Goal: Information Seeking & Learning: Learn about a topic

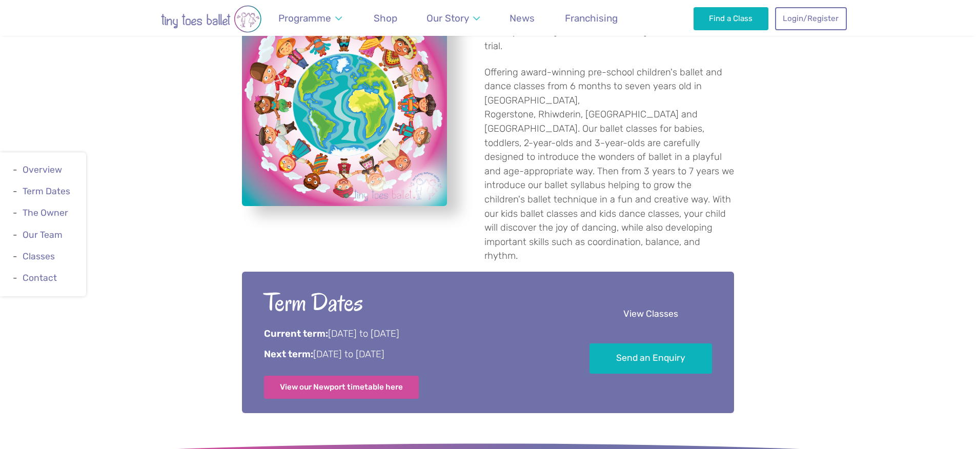
click at [625, 299] on link "View Classes" at bounding box center [651, 314] width 123 height 30
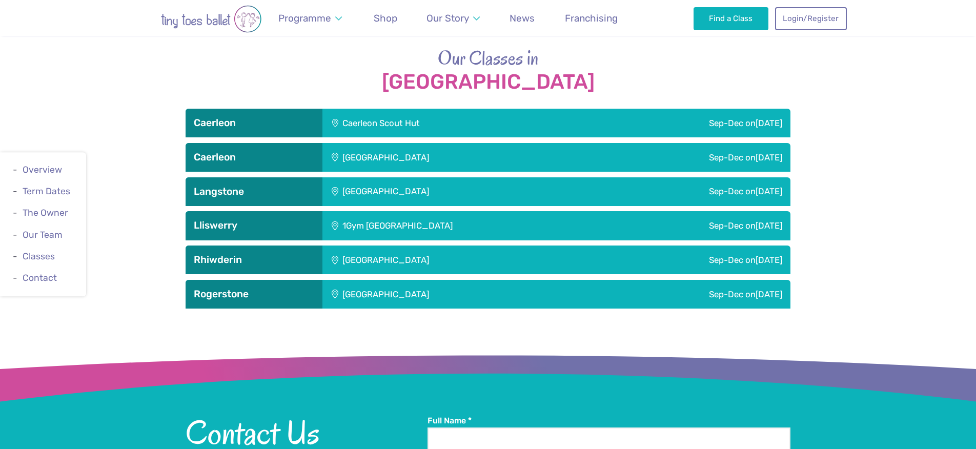
click at [240, 117] on h3 "Caerleon" at bounding box center [254, 123] width 121 height 12
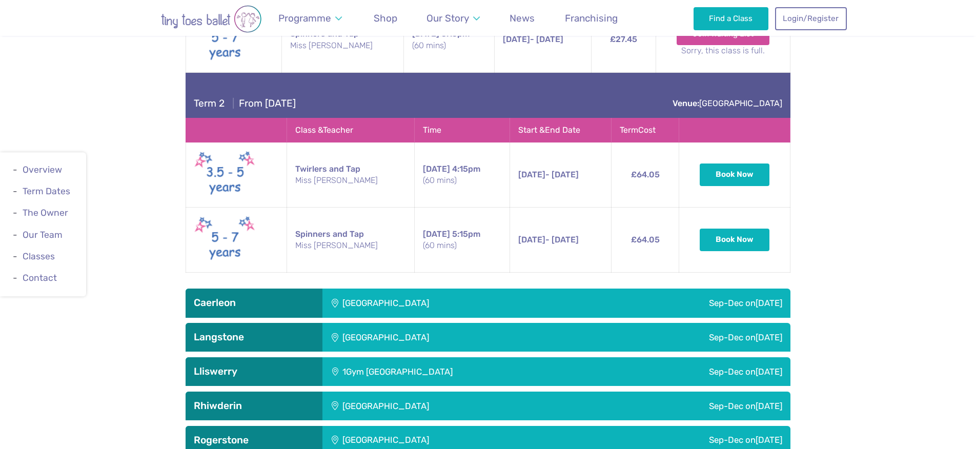
click at [263, 289] on div "Caerleon" at bounding box center [254, 303] width 137 height 29
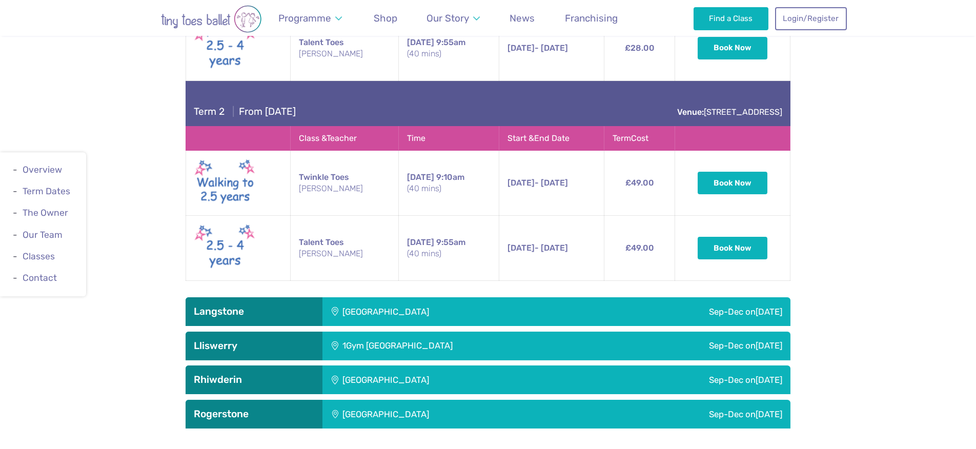
click at [263, 297] on div "Langstone" at bounding box center [254, 311] width 137 height 29
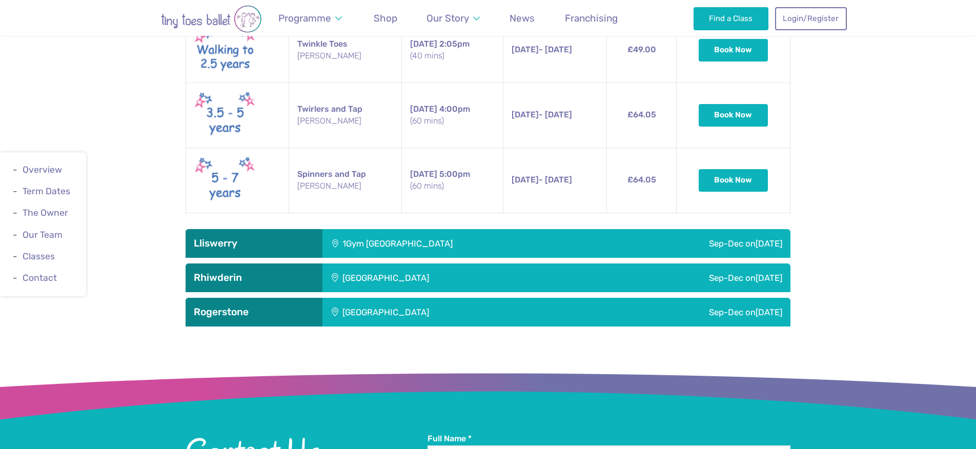
scroll to position [2906, 0]
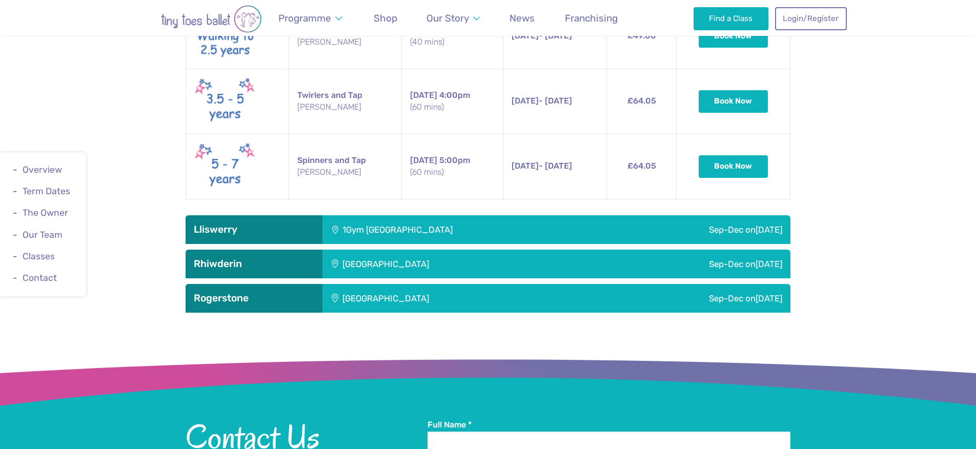
click at [235, 215] on div "Lliswerry" at bounding box center [254, 229] width 137 height 29
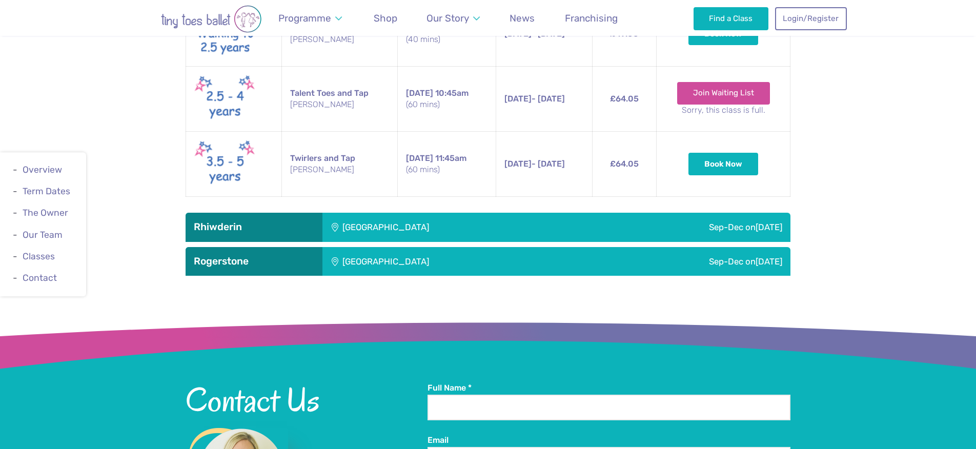
scroll to position [3612, 0]
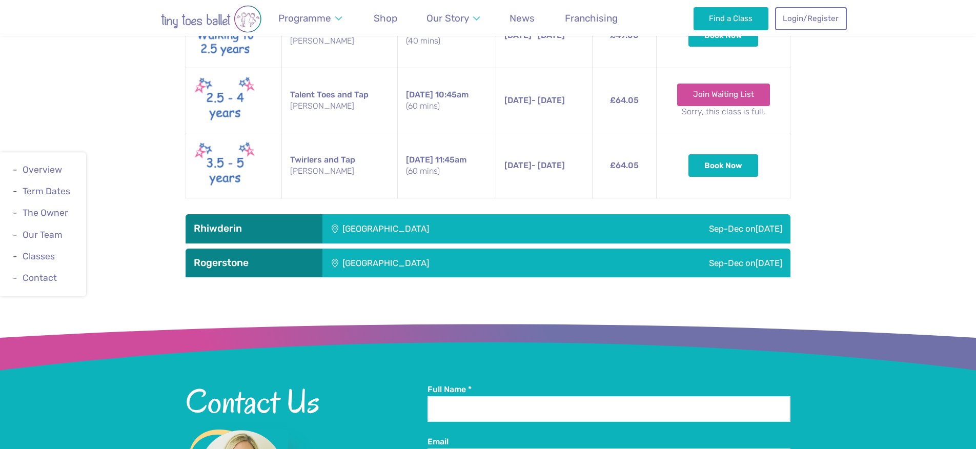
click at [227, 223] on h3 "Rhiwderin" at bounding box center [254, 229] width 121 height 12
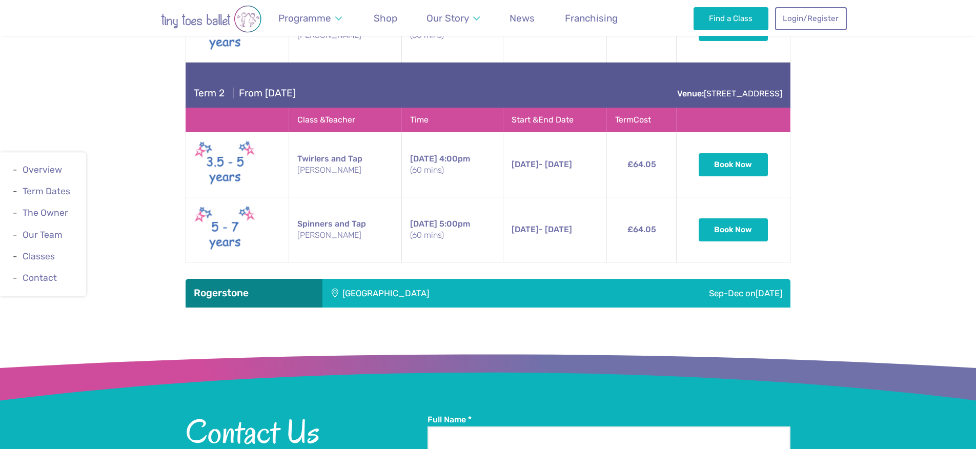
click at [236, 287] on h3 "Rogerstone" at bounding box center [254, 293] width 121 height 12
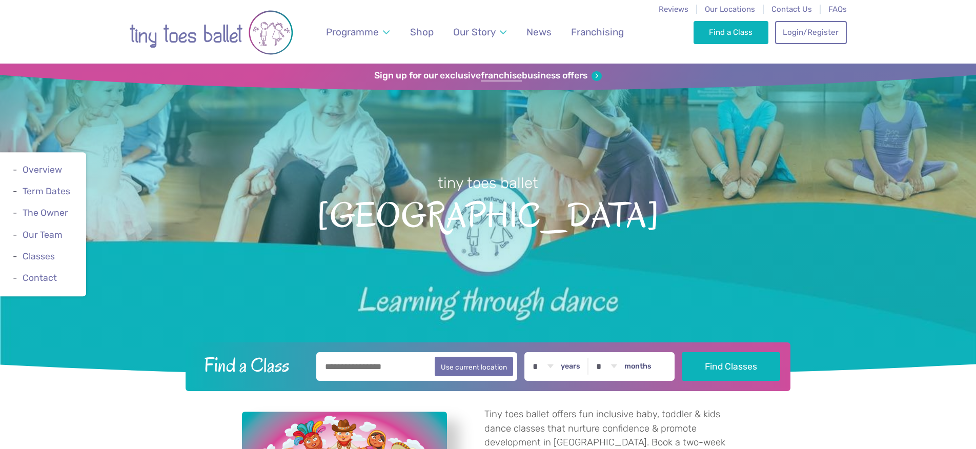
scroll to position [0, 0]
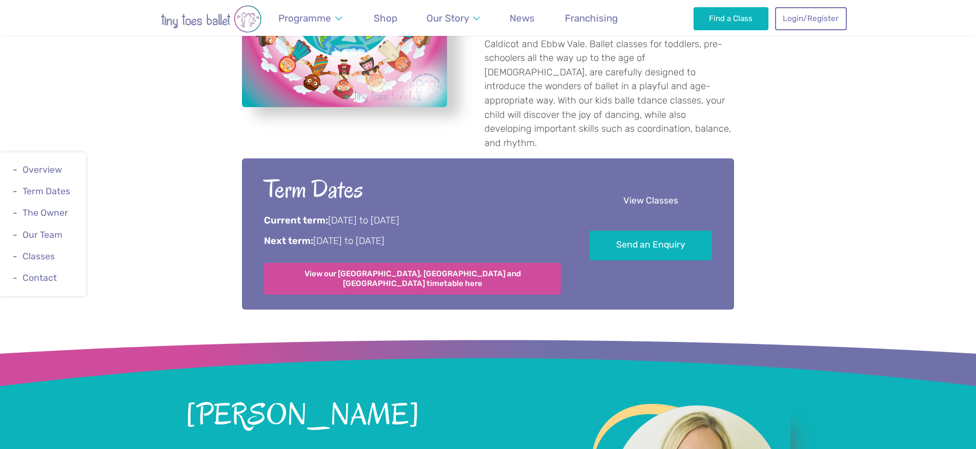
click at [623, 187] on link "View Classes" at bounding box center [651, 202] width 123 height 30
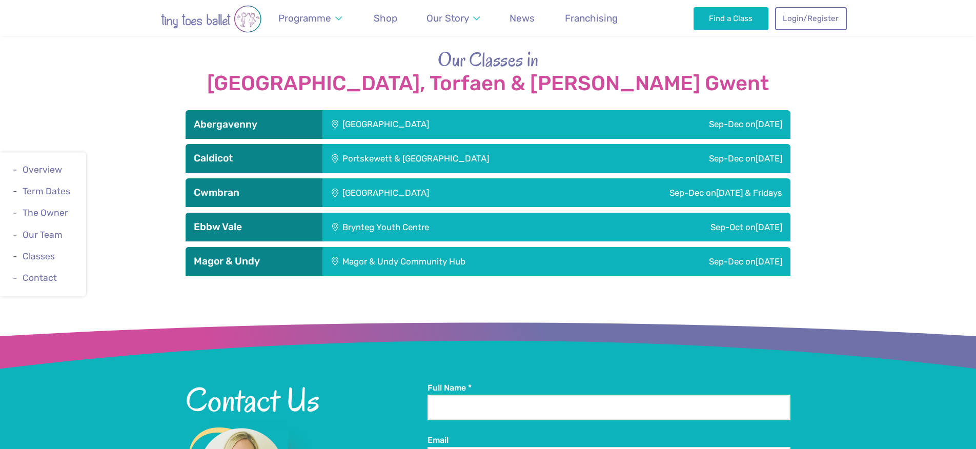
click at [230, 110] on div "Abergavenny" at bounding box center [254, 124] width 137 height 29
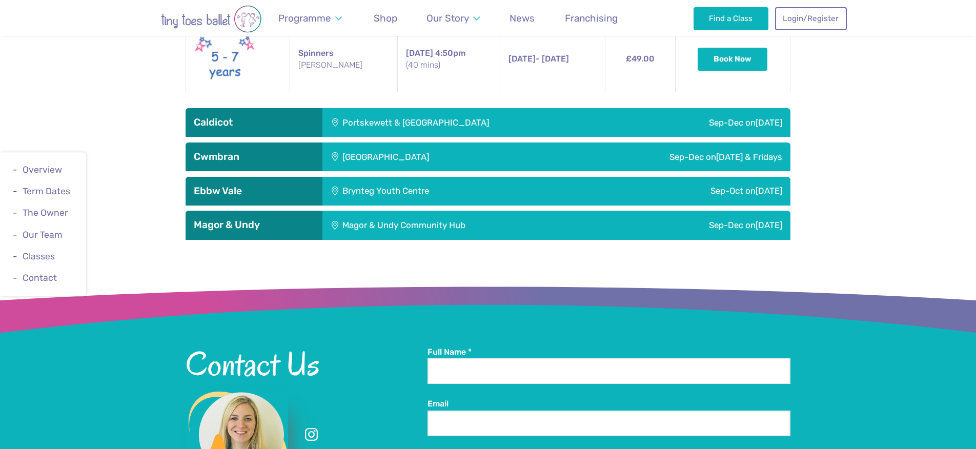
click at [243, 116] on h3 "Caldicot" at bounding box center [254, 122] width 121 height 12
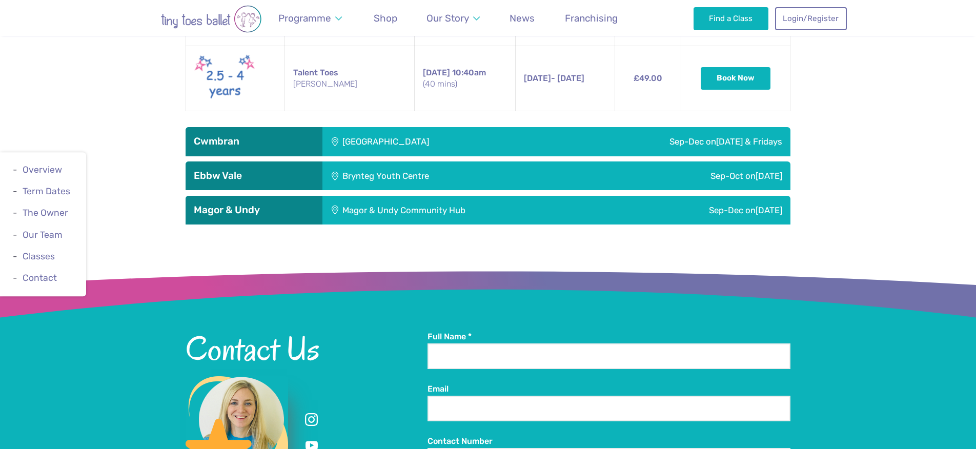
scroll to position [2875, 0]
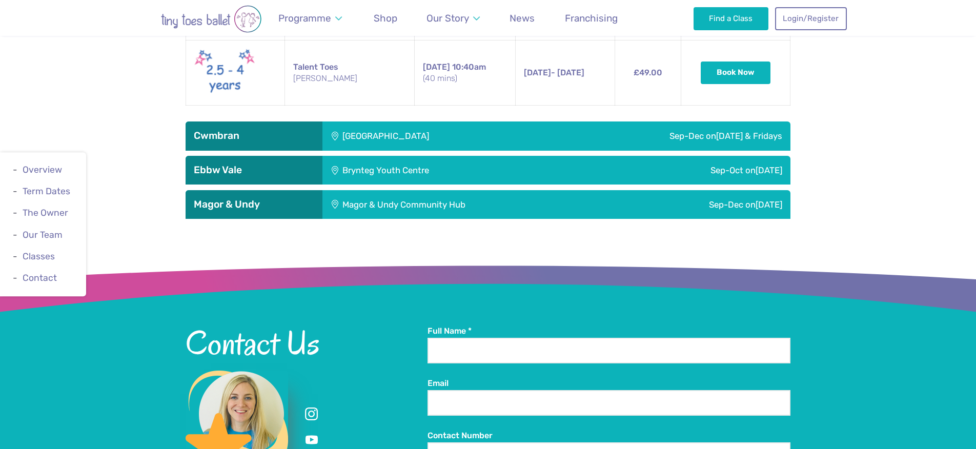
click at [247, 130] on h3 "Cwmbran" at bounding box center [254, 136] width 121 height 12
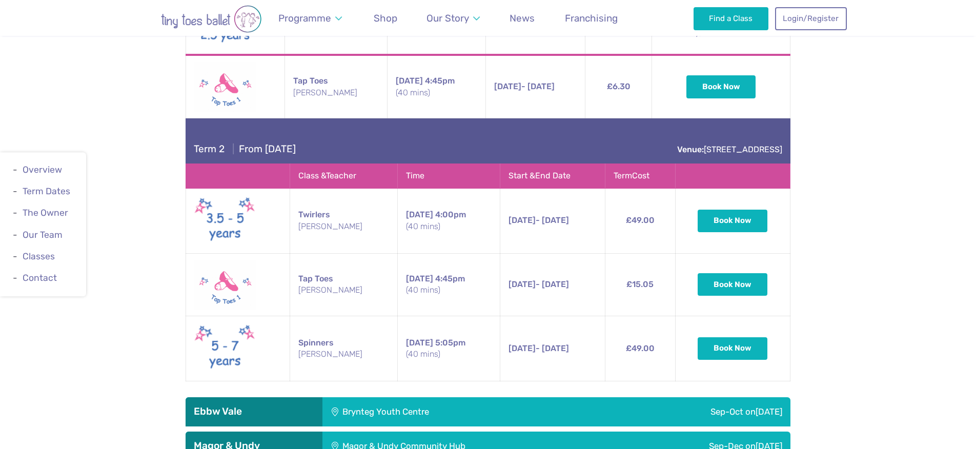
scroll to position [3304, 0]
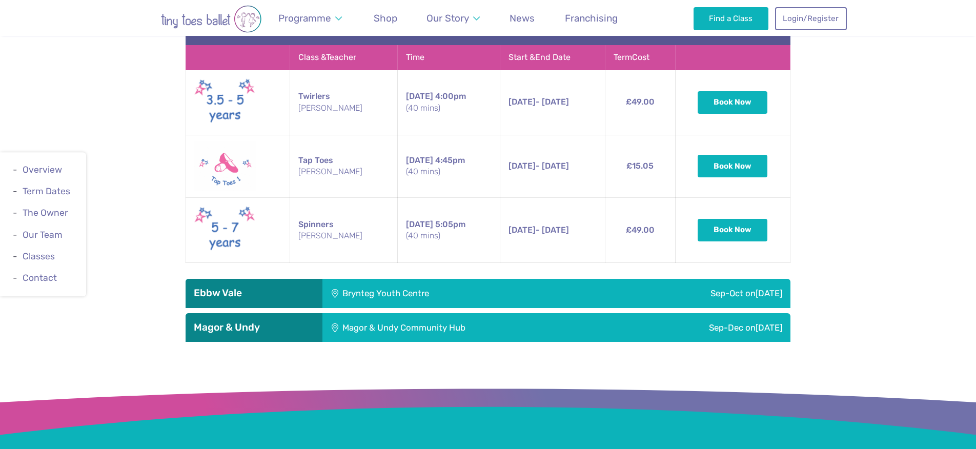
click at [270, 287] on h3 "Ebbw Vale" at bounding box center [254, 293] width 121 height 12
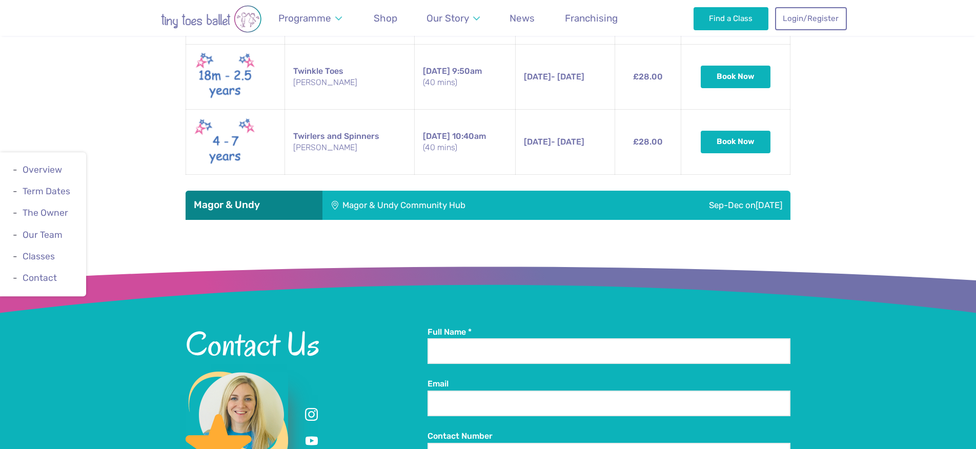
scroll to position [3822, 0]
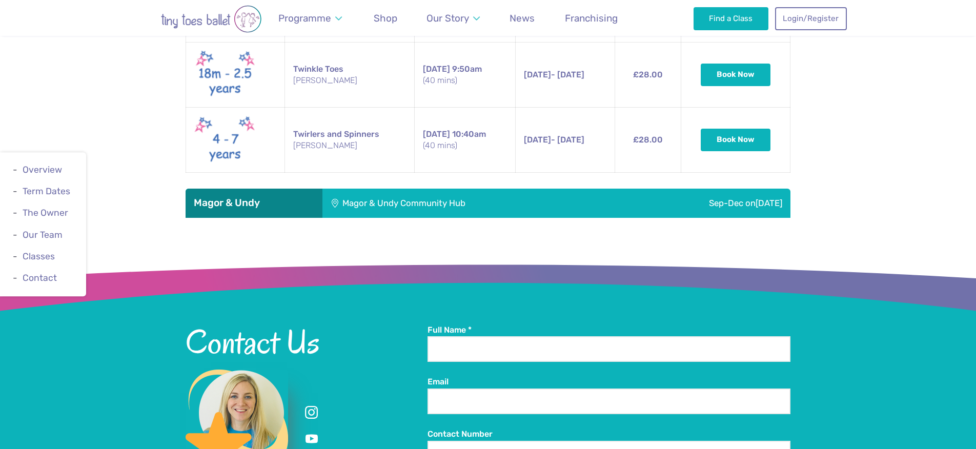
click at [269, 197] on h3 "Magor & Undy" at bounding box center [254, 203] width 121 height 12
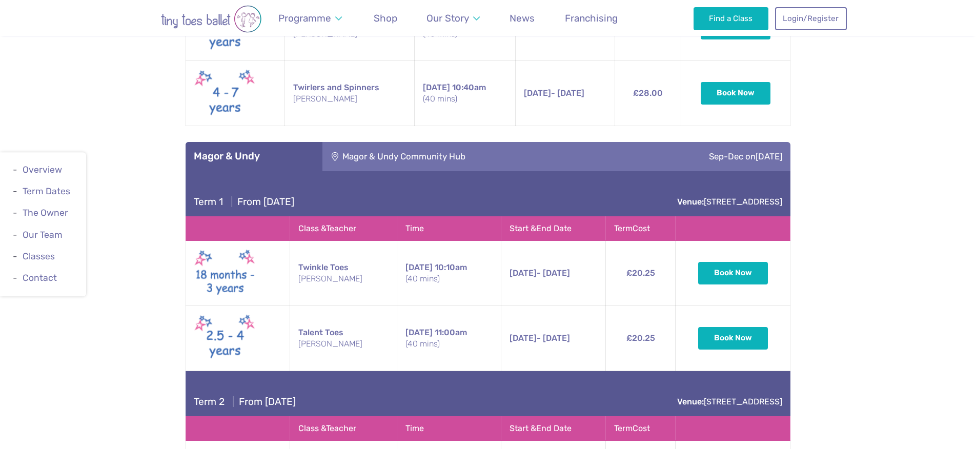
scroll to position [3868, 0]
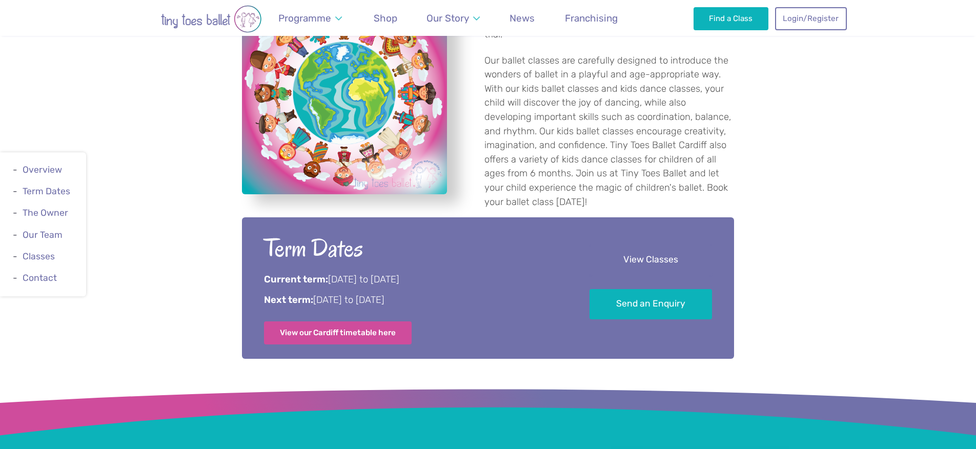
click at [672, 245] on link "View Classes" at bounding box center [651, 260] width 123 height 30
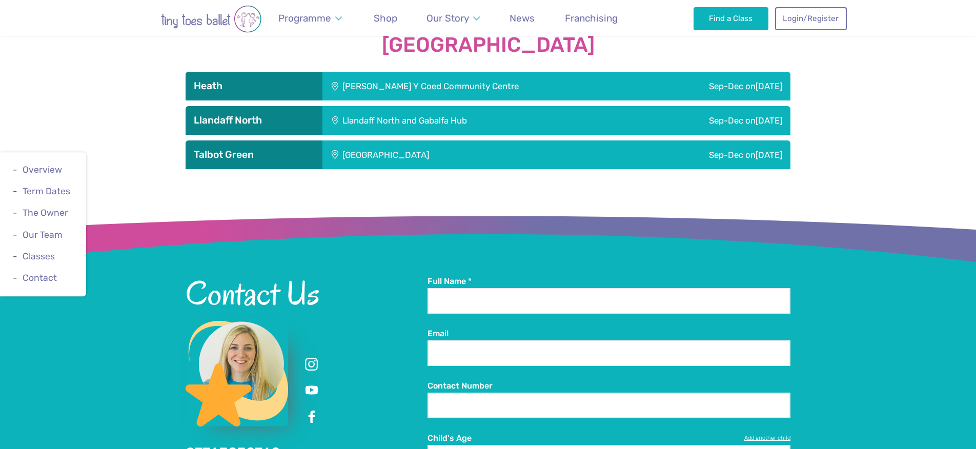
scroll to position [1470, 0]
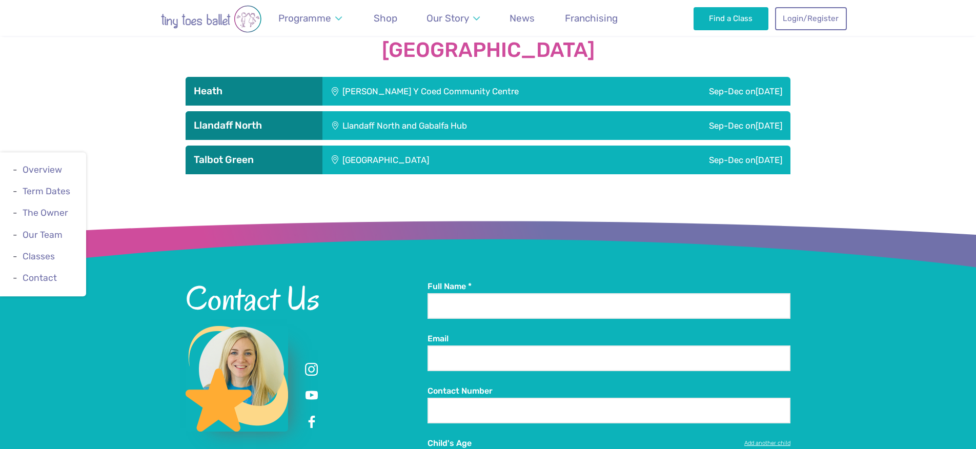
click at [253, 85] on h3 "Heath" at bounding box center [254, 91] width 121 height 12
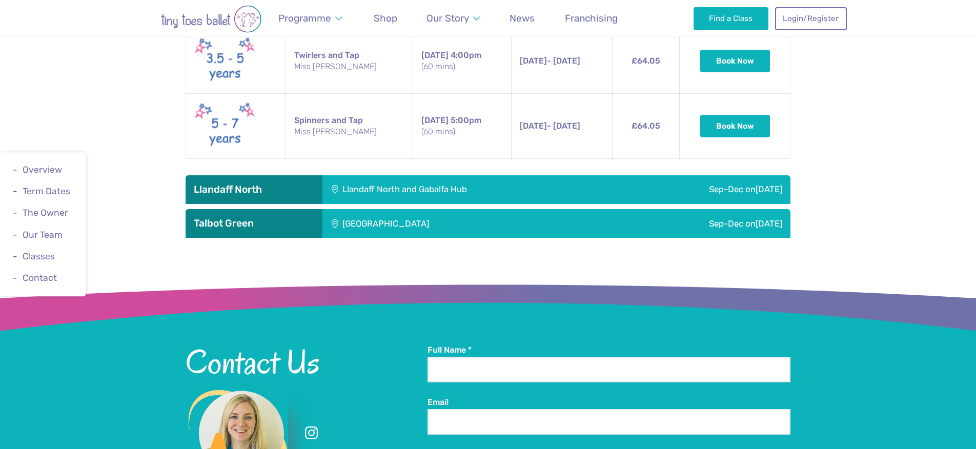
scroll to position [1818, 0]
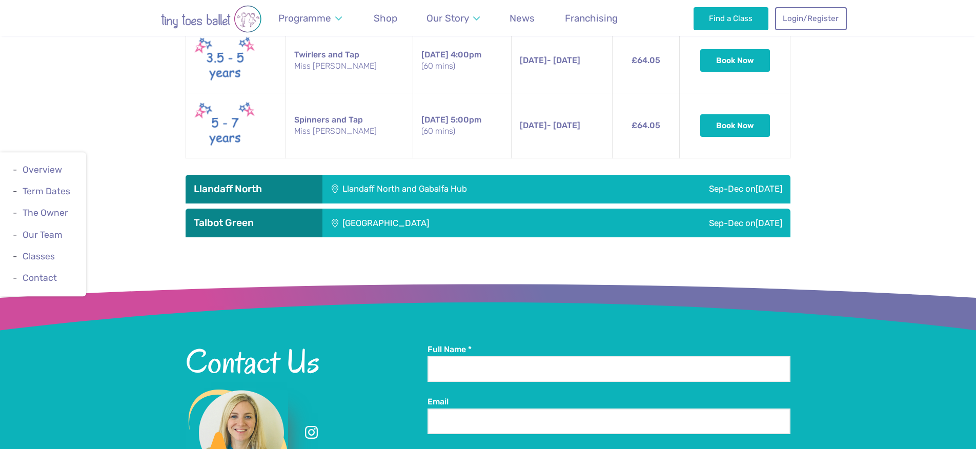
click at [268, 183] on h3 "Llandaff North" at bounding box center [254, 189] width 121 height 12
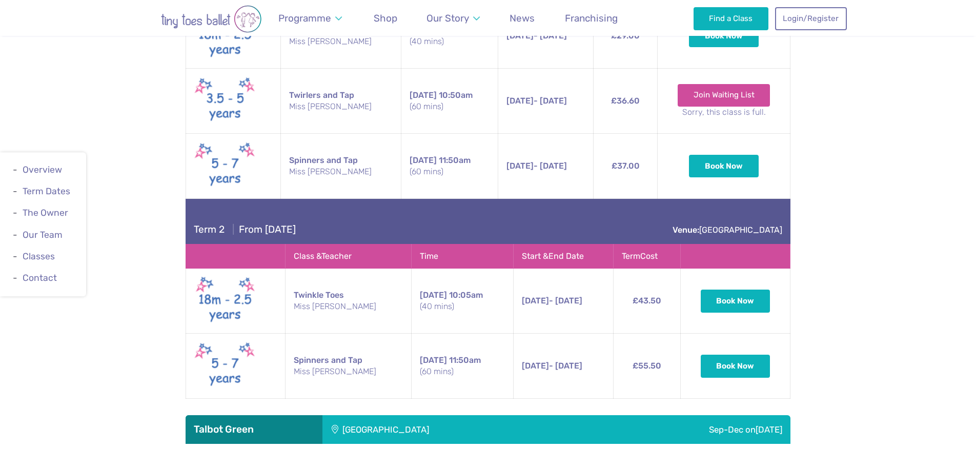
scroll to position [2154, 0]
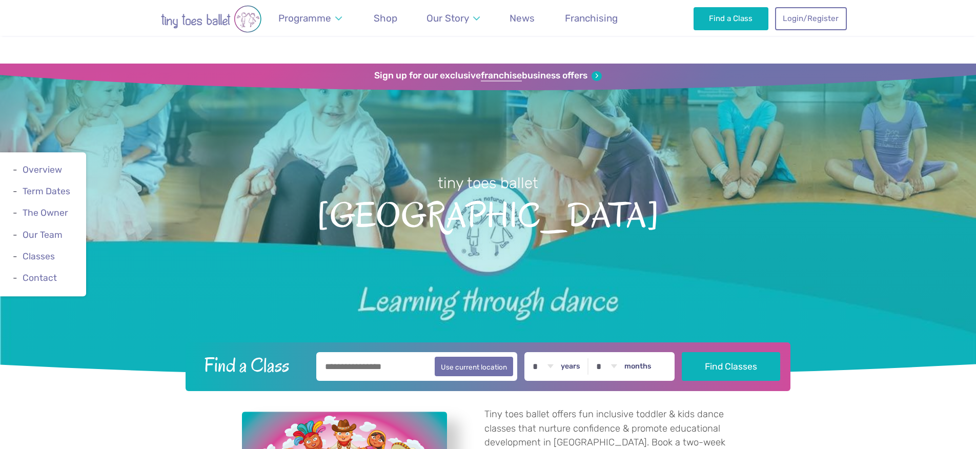
scroll to position [1475, 0]
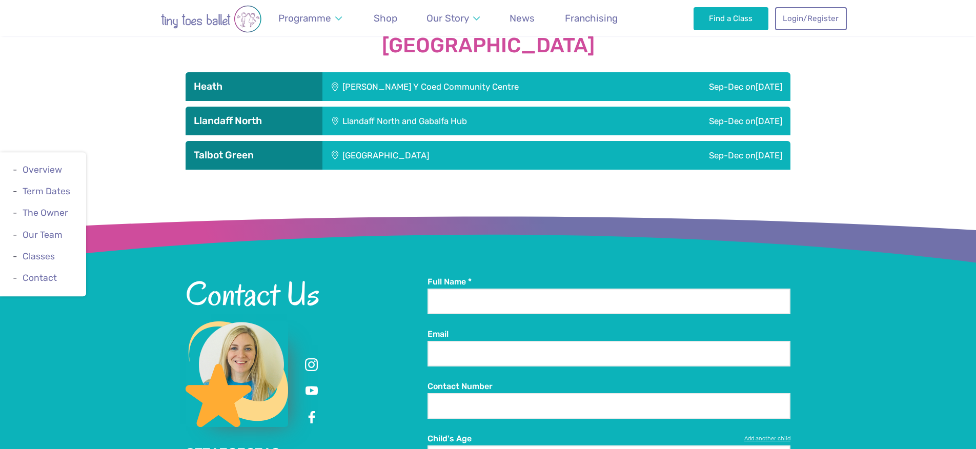
click at [275, 149] on h3 "Talbot Green" at bounding box center [254, 155] width 121 height 12
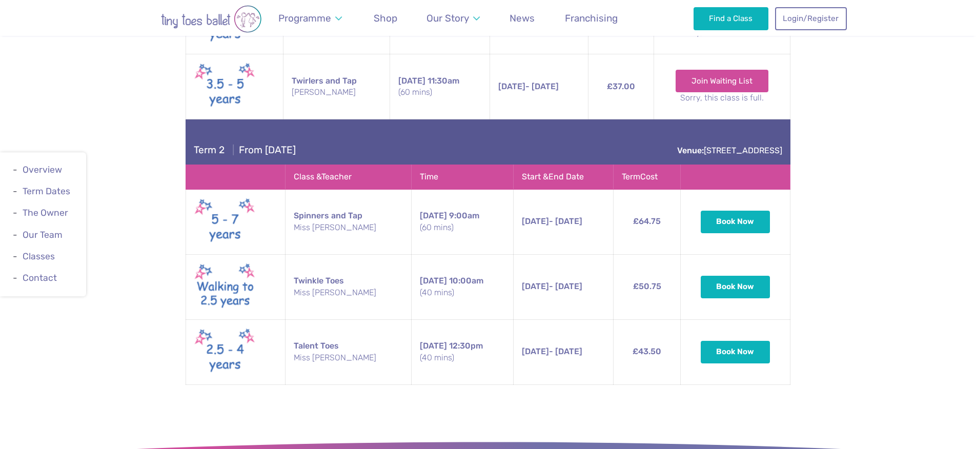
scroll to position [1856, 0]
